Goal: Task Accomplishment & Management: Manage account settings

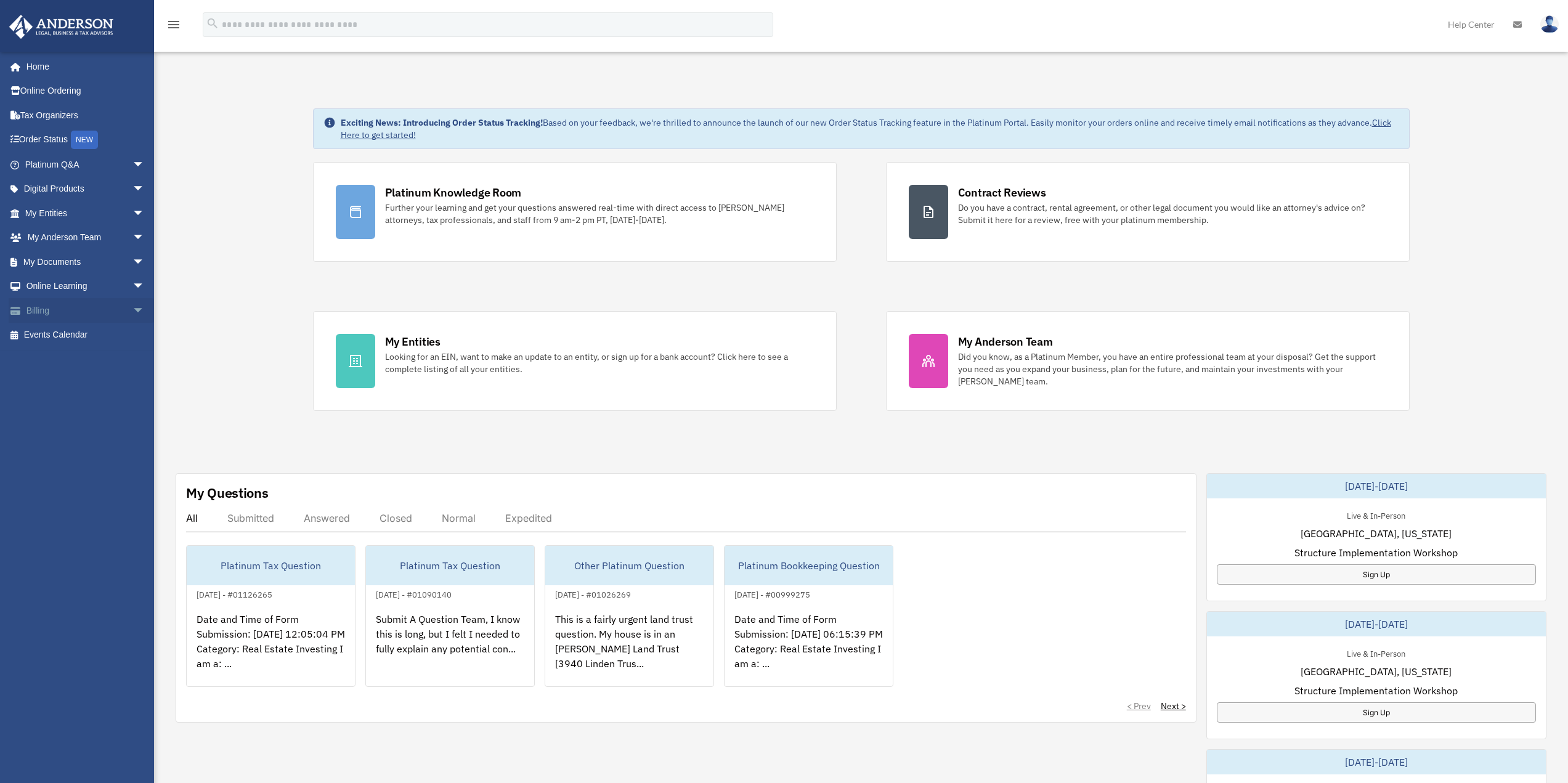
click at [133, 306] on span "arrow_drop_down" at bounding box center [145, 310] width 25 height 25
click at [87, 332] on link "$ Open Invoices" at bounding box center [90, 335] width 146 height 25
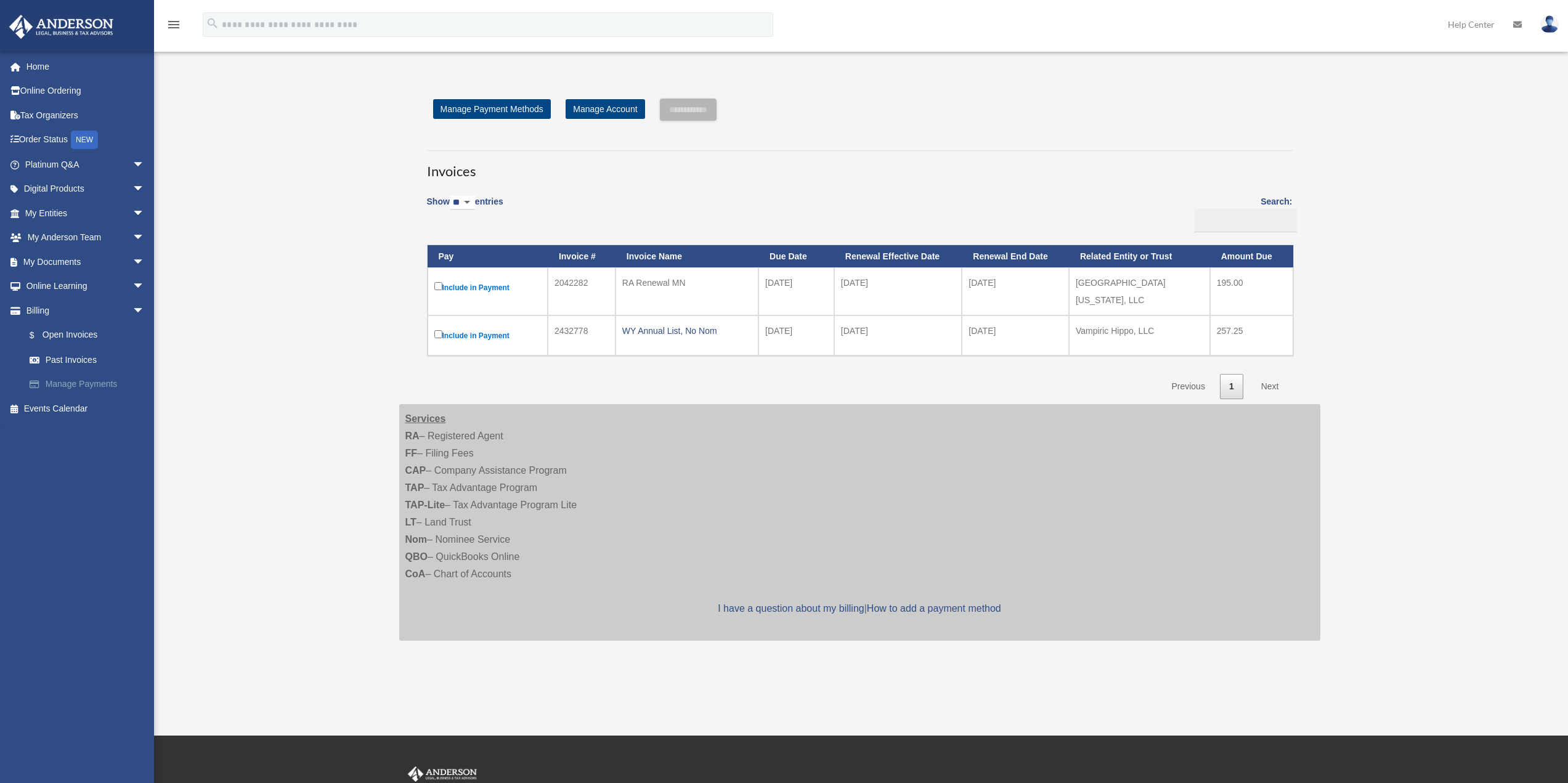
click at [113, 382] on link "Manage Payments" at bounding box center [90, 384] width 146 height 25
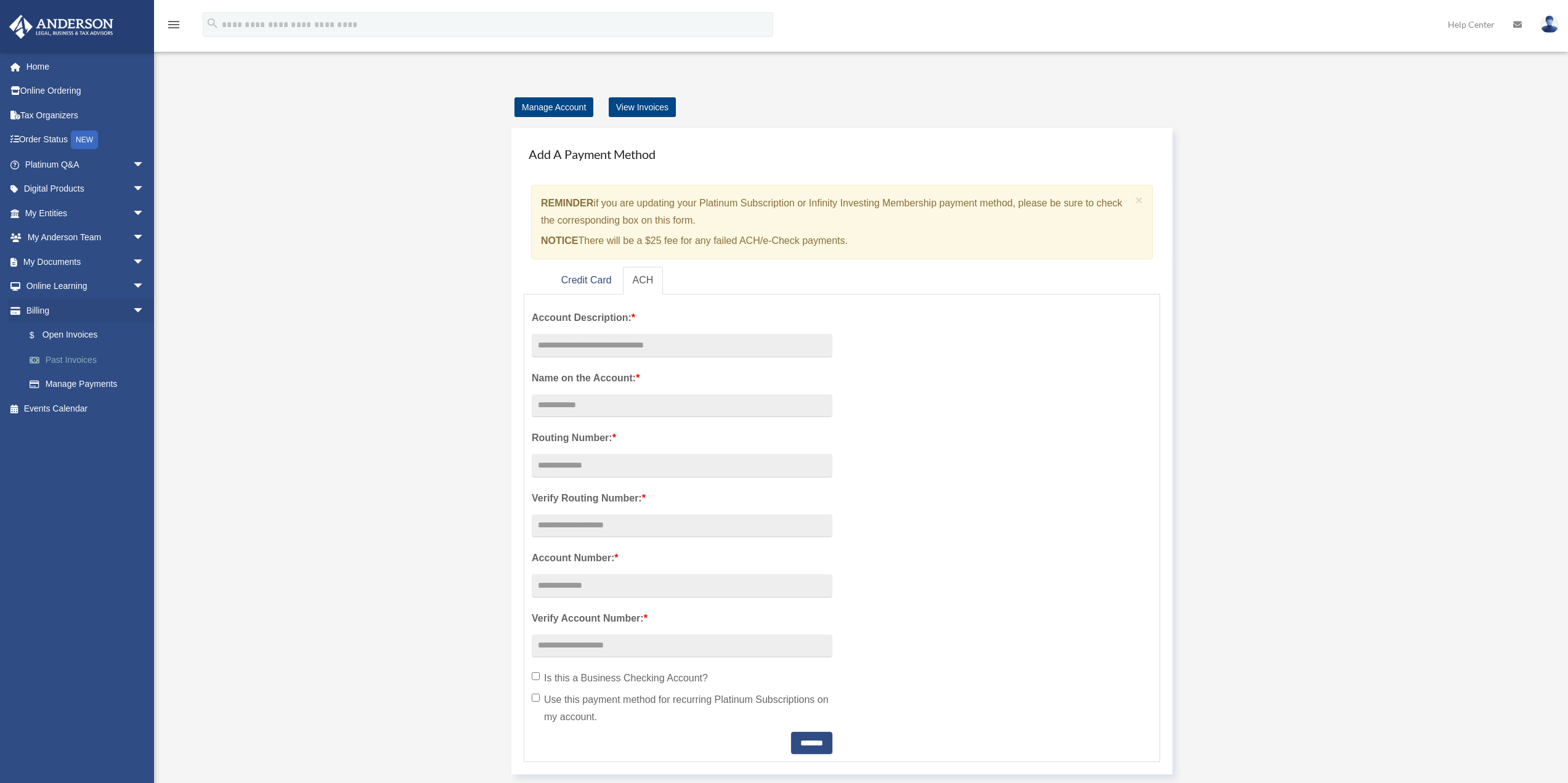
click at [86, 358] on link "Past Invoices" at bounding box center [90, 359] width 146 height 25
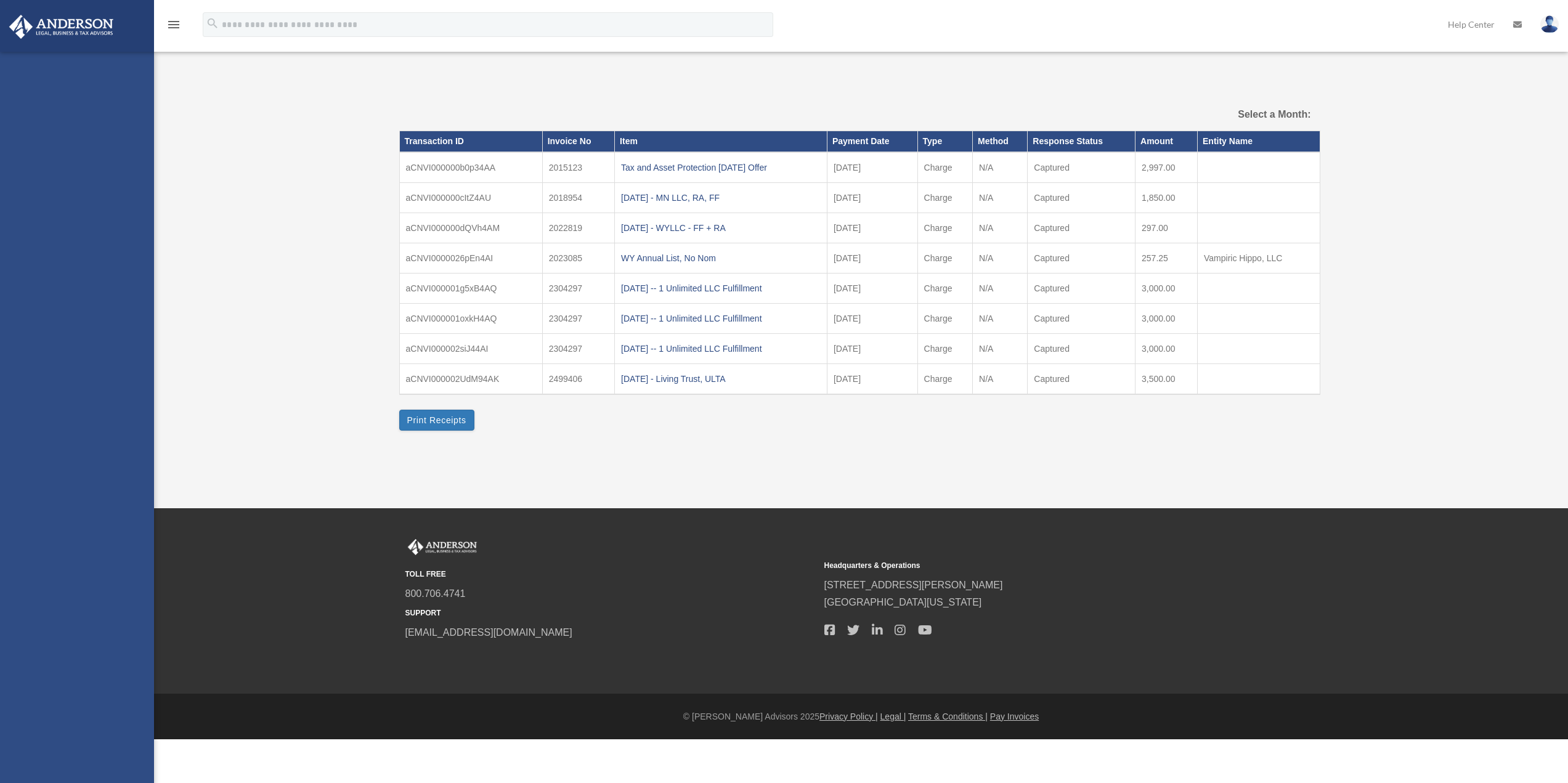
select select
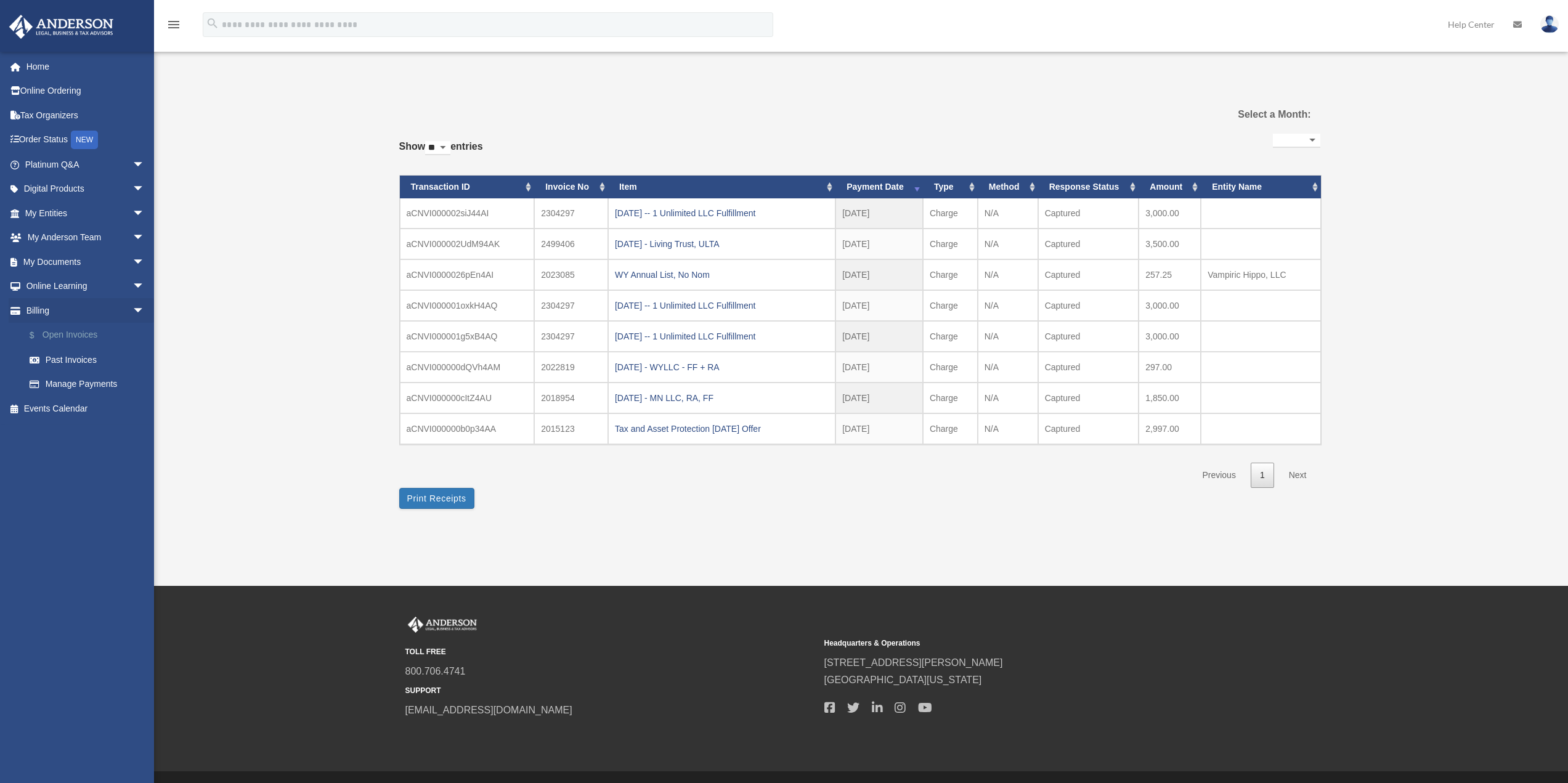
click at [75, 332] on link "$ Open Invoices" at bounding box center [90, 335] width 146 height 25
